Goal: Task Accomplishment & Management: Use online tool/utility

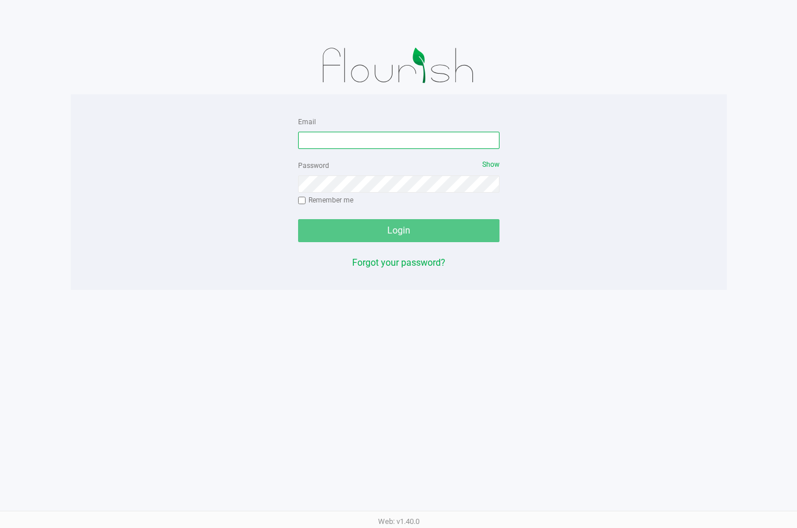
click at [366, 140] on input "Email" at bounding box center [398, 140] width 201 height 17
type input "[EMAIL_ADDRESS][DOMAIN_NAME]"
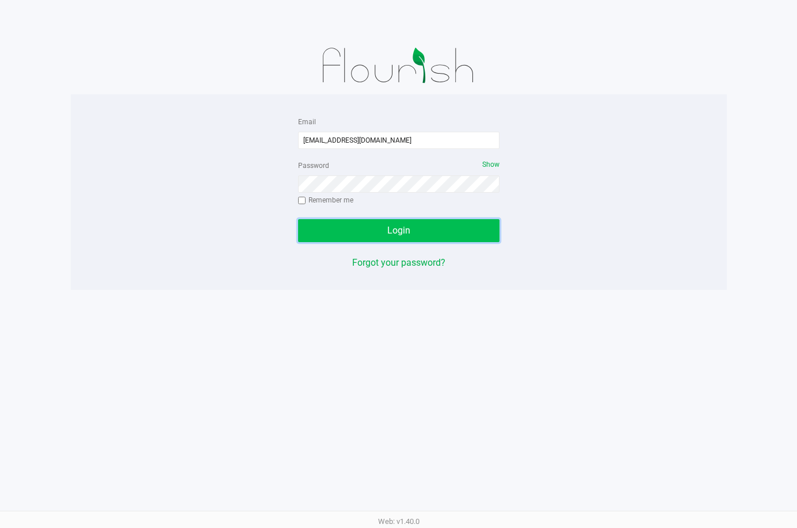
click at [403, 230] on span "Login" at bounding box center [398, 230] width 23 height 11
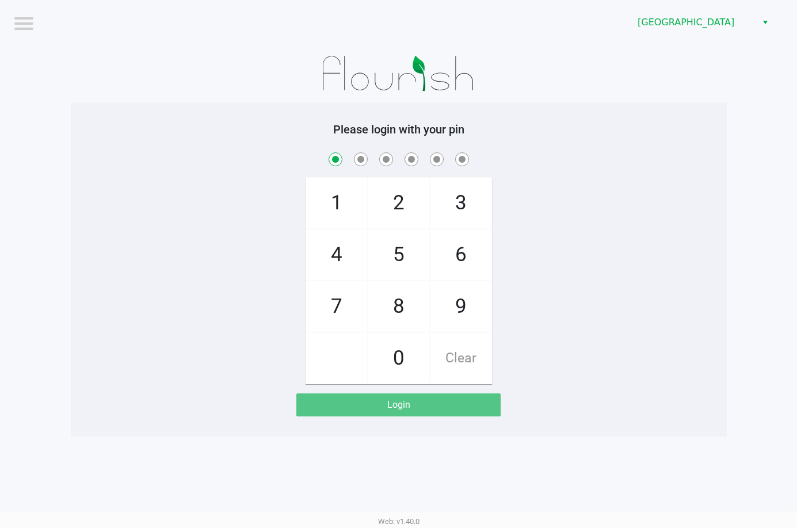
checkbox input "true"
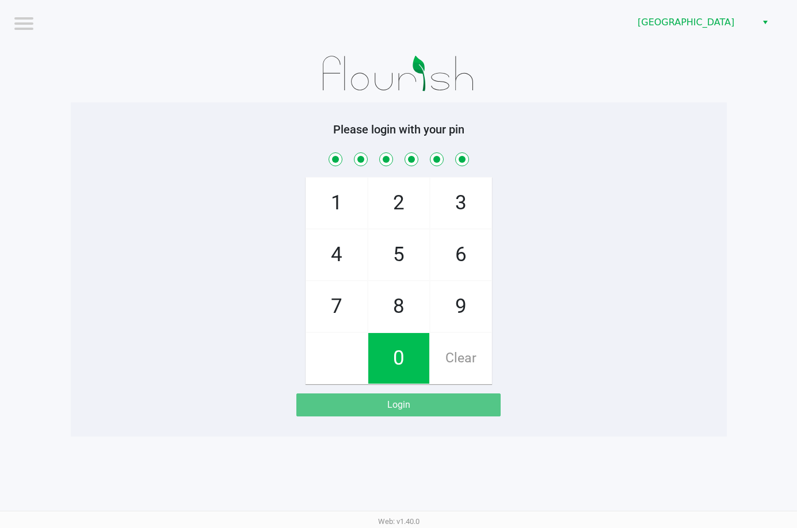
checkbox input "true"
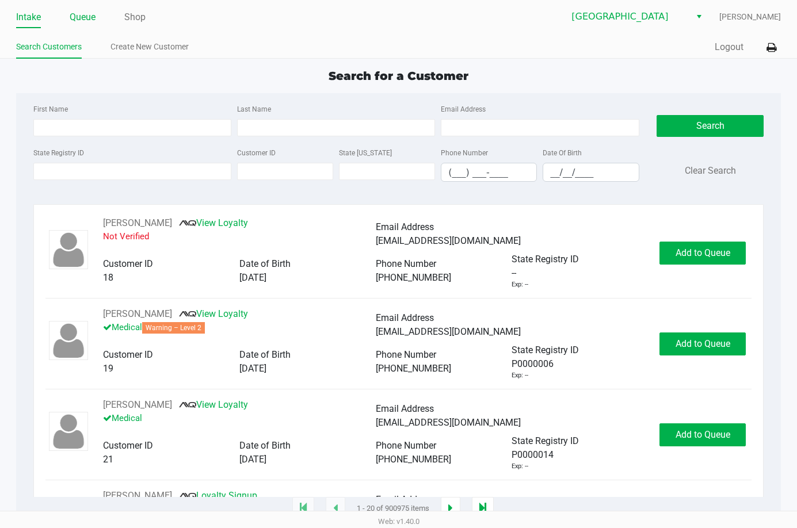
click at [86, 14] on link "Queue" at bounding box center [83, 17] width 26 height 16
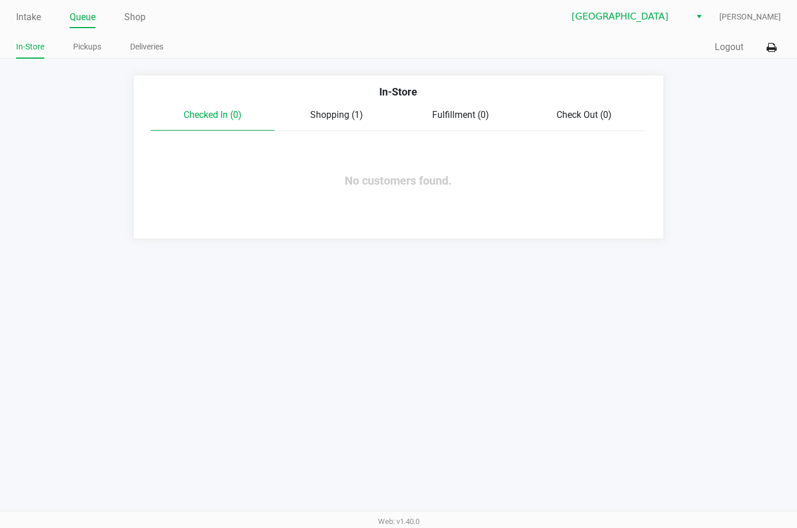
click at [326, 109] on span "Shopping (1)" at bounding box center [336, 114] width 53 height 11
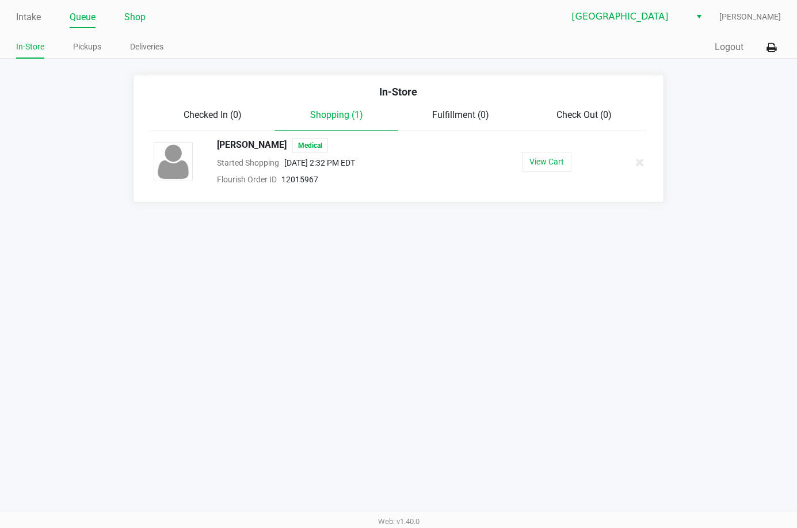
click at [134, 18] on link "Shop" at bounding box center [134, 17] width 21 height 16
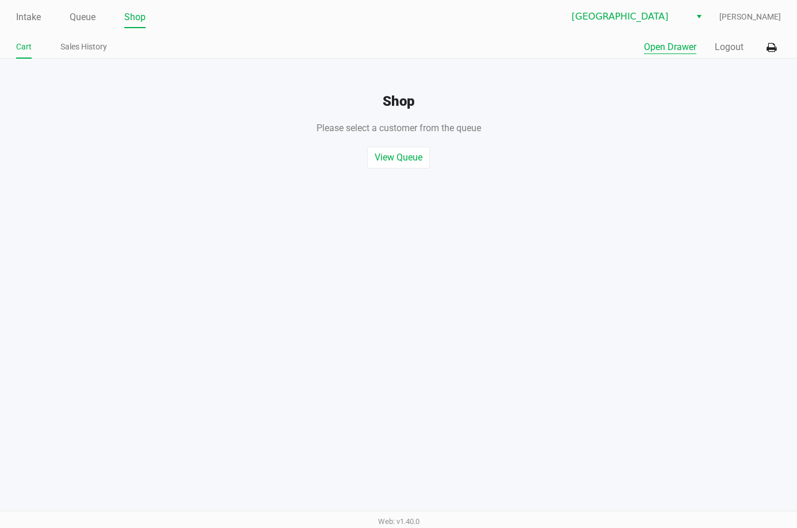
click at [651, 51] on button "Open Drawer" at bounding box center [670, 47] width 52 height 14
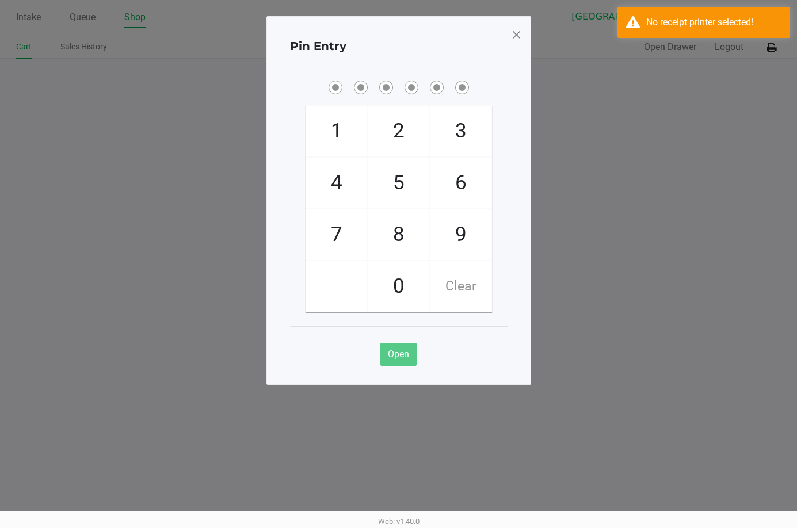
click at [511, 35] on div "Pin Entry 1 4 7 2 5 8 0 3 6 9 Clear Open" at bounding box center [399, 200] width 265 height 369
click at [519, 31] on span at bounding box center [516, 34] width 10 height 18
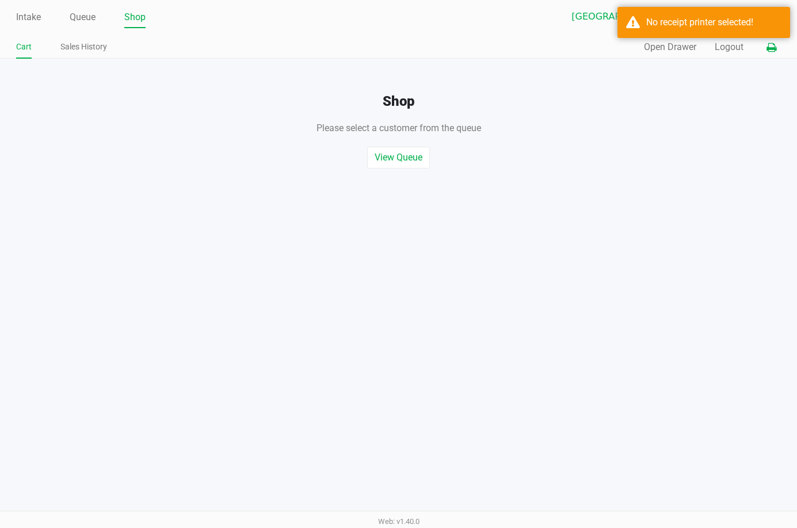
click at [771, 49] on icon at bounding box center [772, 48] width 10 height 8
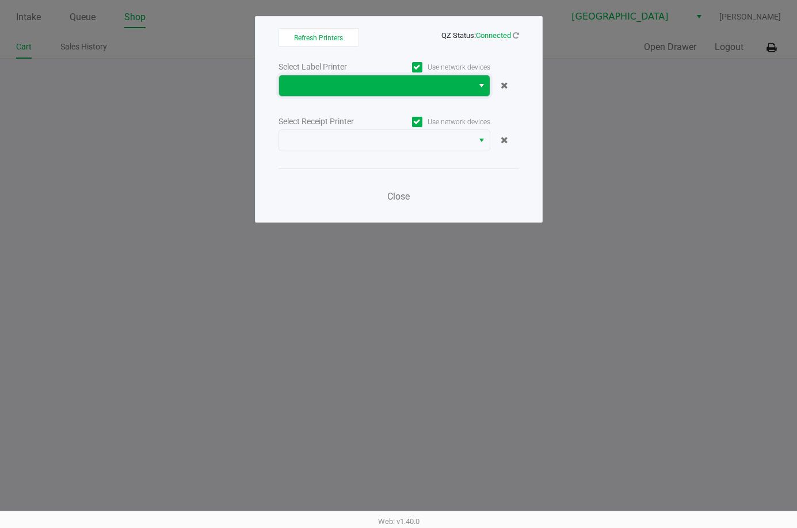
click at [423, 89] on span at bounding box center [376, 86] width 180 height 14
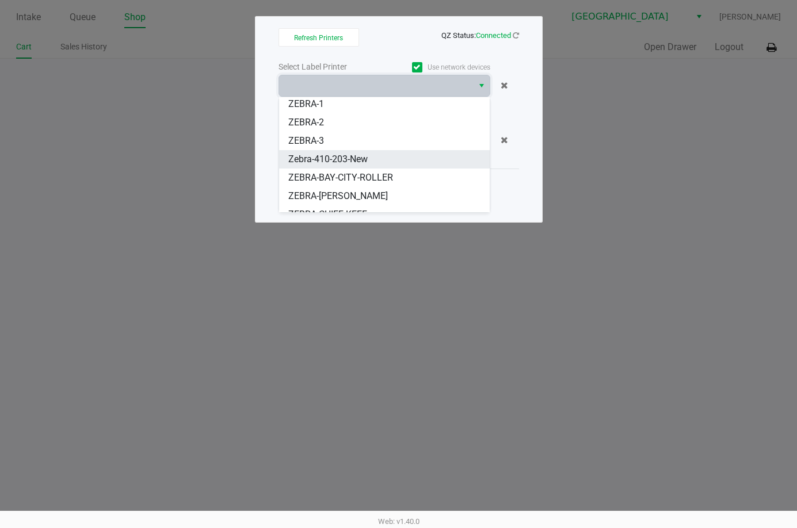
scroll to position [32, 0]
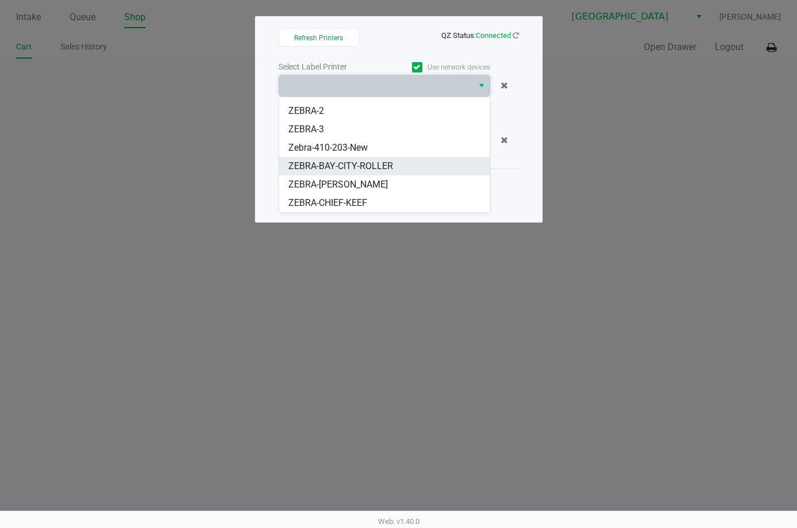
click at [379, 163] on span "ZEBRA-BAY-CITY-ROLLER" at bounding box center [340, 166] width 105 height 14
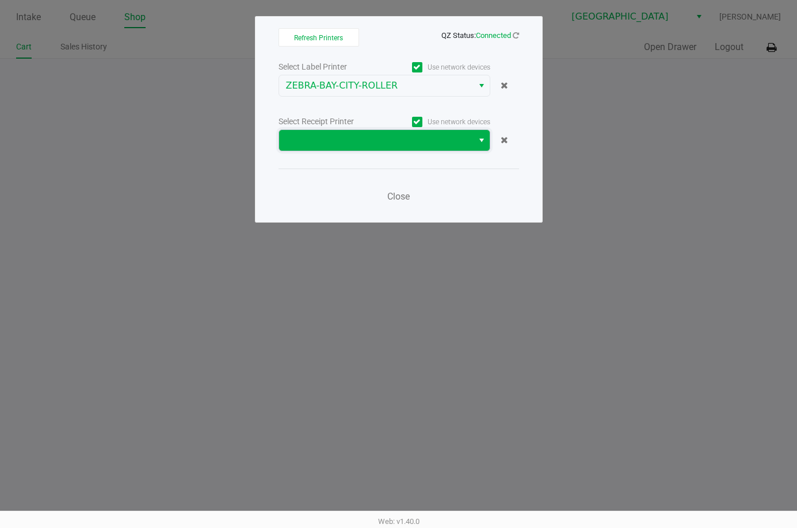
click at [401, 145] on span at bounding box center [376, 141] width 180 height 14
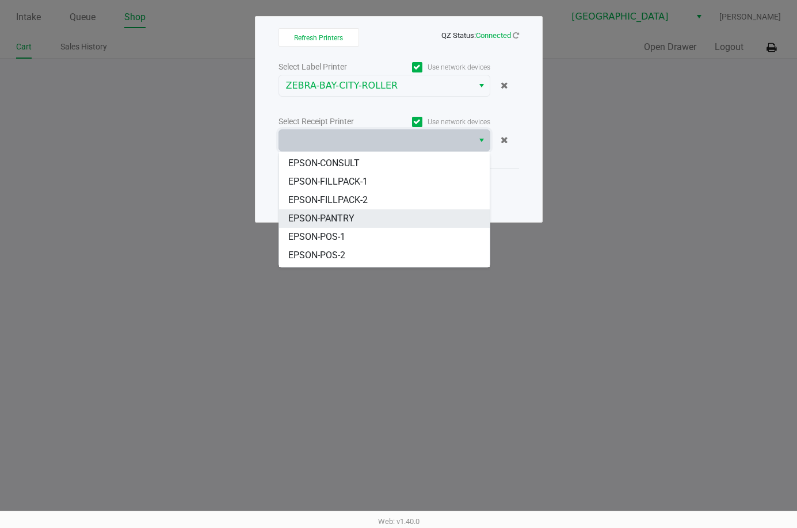
scroll to position [69, 0]
click at [366, 215] on li "EPSON-POS-2" at bounding box center [384, 221] width 211 height 18
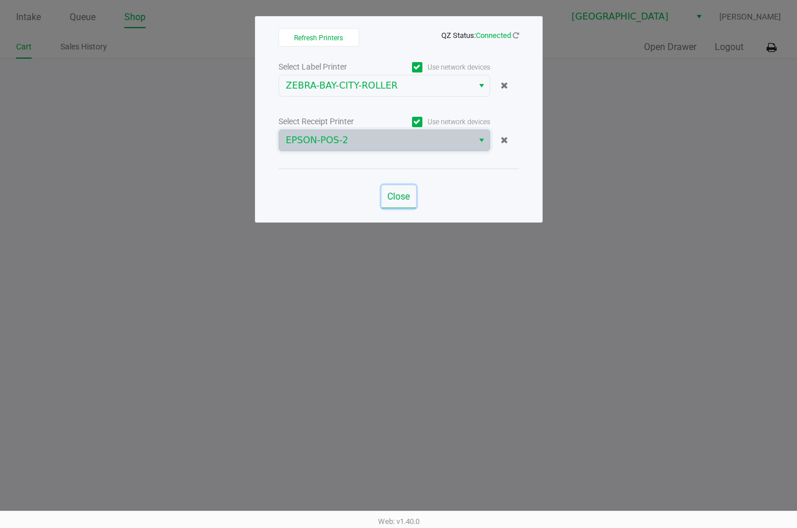
click at [401, 193] on span "Close" at bounding box center [398, 196] width 22 height 11
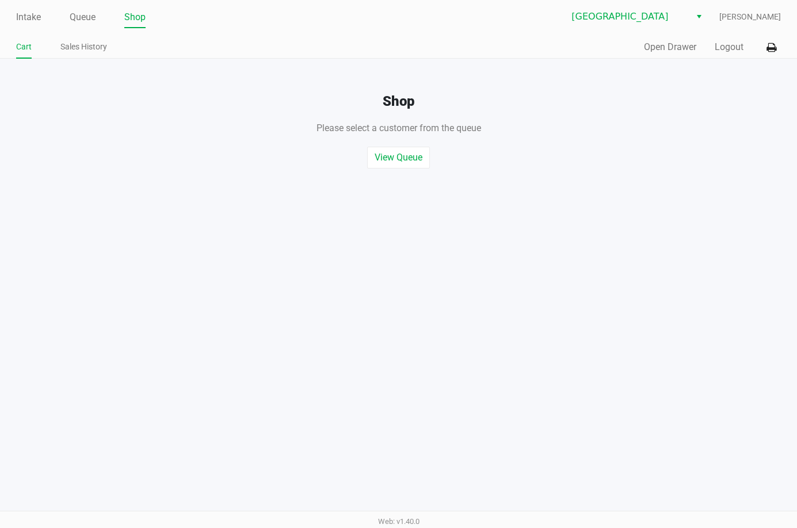
drag, startPoint x: 549, startPoint y: 180, endPoint x: 594, endPoint y: 143, distance: 58.5
click at [550, 180] on div "Intake Queue Shop Lakeland WC [PERSON_NAME] Cart Sales History Quick Sale Open …" at bounding box center [398, 264] width 797 height 528
click at [659, 50] on button "Open Drawer" at bounding box center [670, 47] width 52 height 14
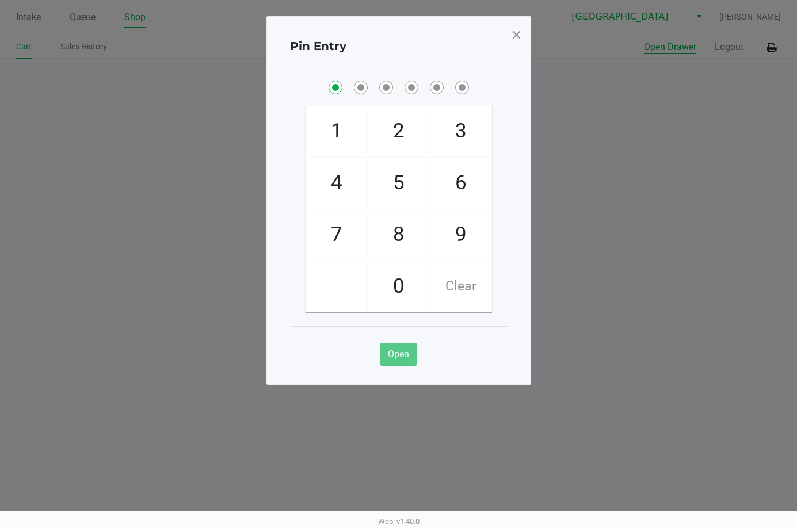
checkbox input "true"
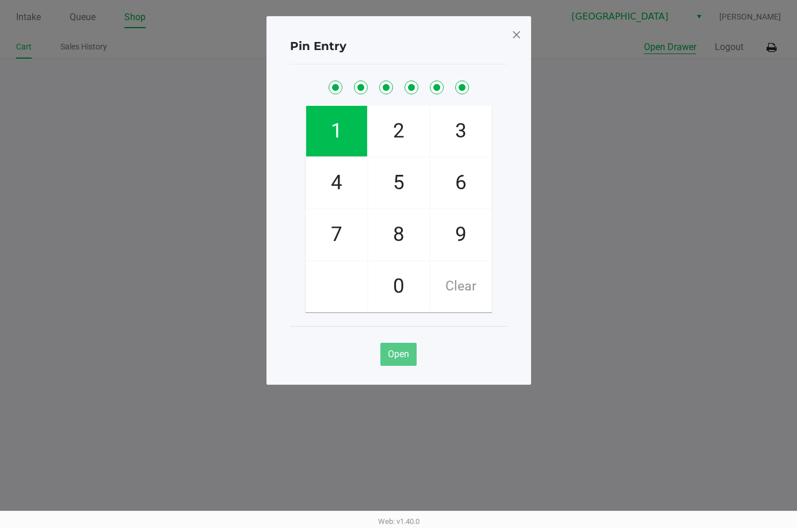
checkbox input "true"
